Goal: Information Seeking & Learning: Learn about a topic

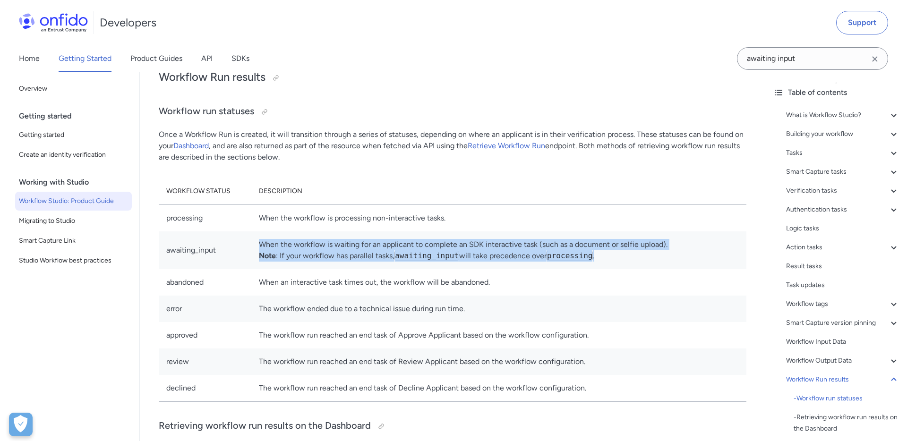
click at [338, 279] on td "When an interactive task times out, the workflow will be abandoned." at bounding box center [498, 282] width 495 height 26
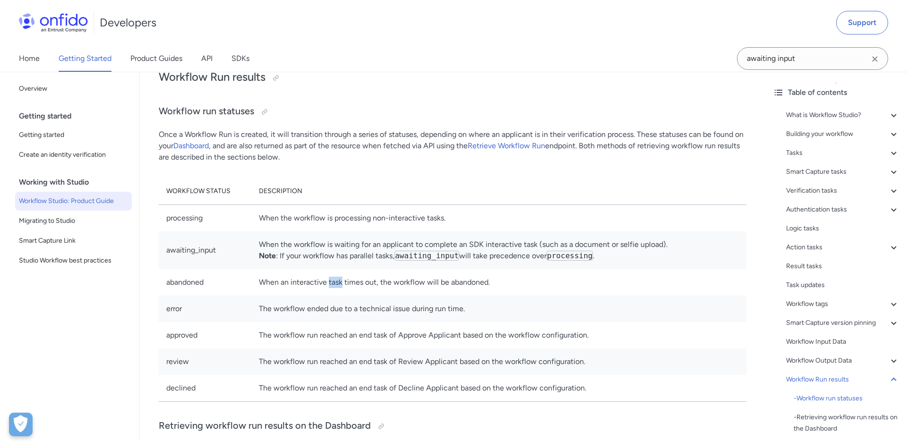
click at [338, 279] on td "When an interactive task times out, the workflow will be abandoned." at bounding box center [498, 282] width 495 height 26
drag, startPoint x: 338, startPoint y: 279, endPoint x: -29, endPoint y: 257, distance: 367.6
click at [326, 281] on td "When an interactive task times out, the workflow will be abandoned." at bounding box center [498, 282] width 495 height 26
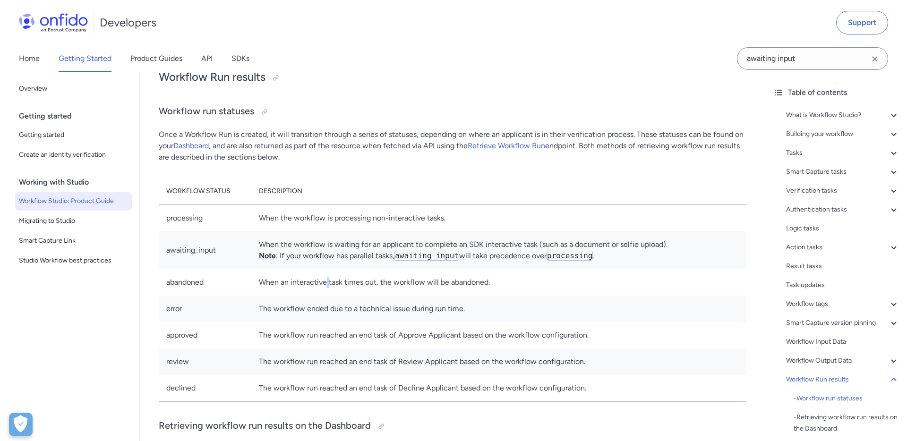
click at [326, 281] on td "When an interactive task times out, the workflow will be abandoned." at bounding box center [498, 282] width 495 height 26
click at [301, 332] on td "The workflow run reached an end task of Approve Applicant based on the workflow…" at bounding box center [498, 335] width 495 height 26
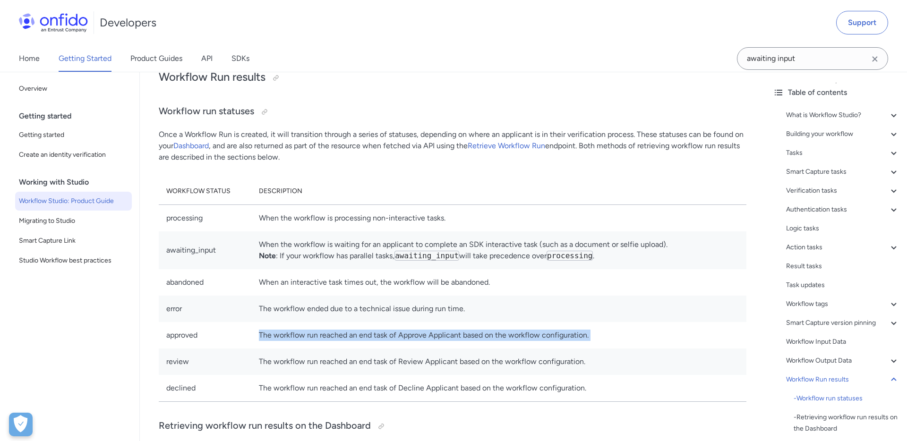
click at [301, 332] on td "The workflow run reached an end task of Approve Applicant based on the workflow…" at bounding box center [498, 335] width 495 height 26
copy td "The workflow run reached an end task of Approve Applicant based on the workflow…"
